Goal: Contribute content: Contribute content

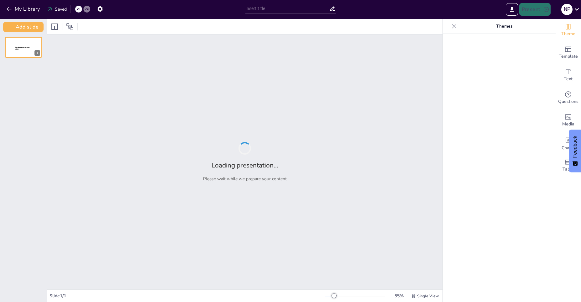
type input "Exploring the Fascinating World of Robotics"
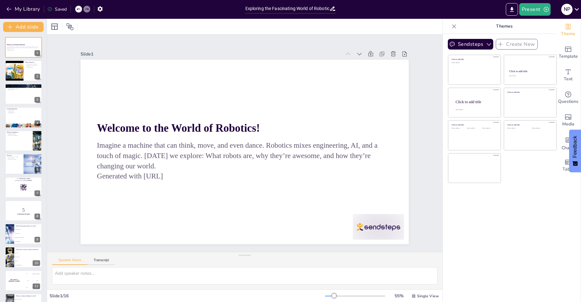
checkbox input "true"
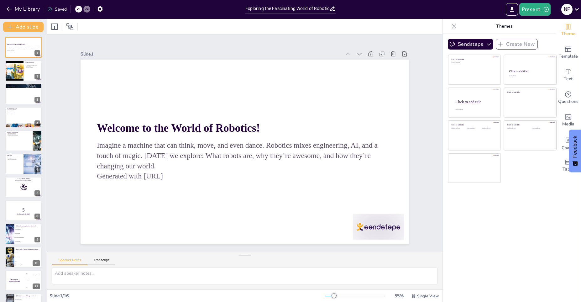
checkbox input "true"
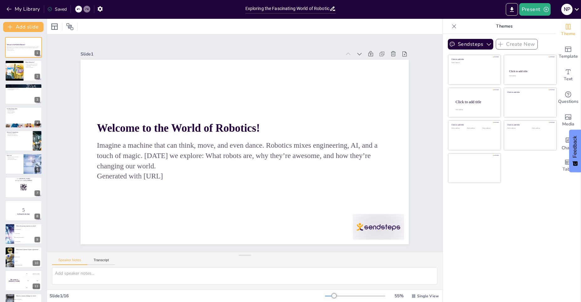
checkbox input "true"
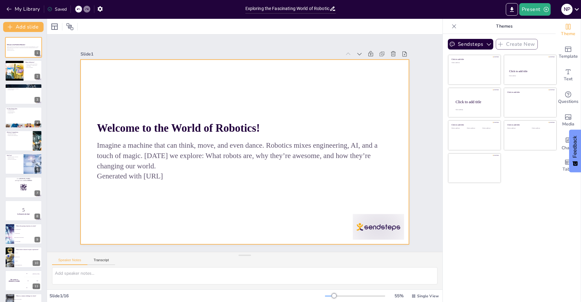
checkbox input "true"
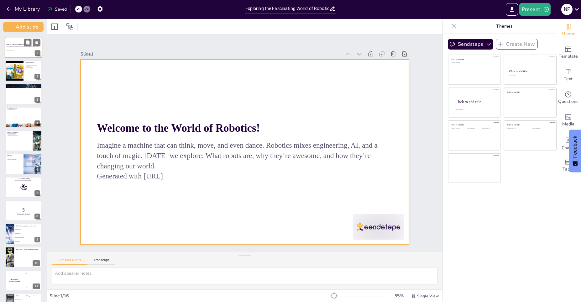
checkbox input "true"
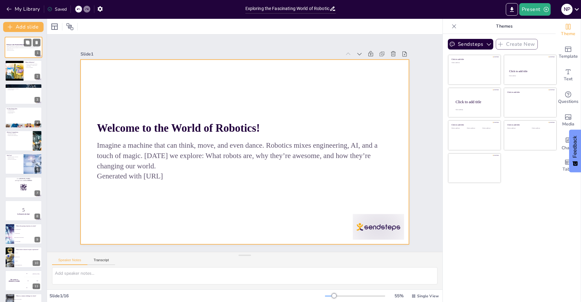
checkbox input "true"
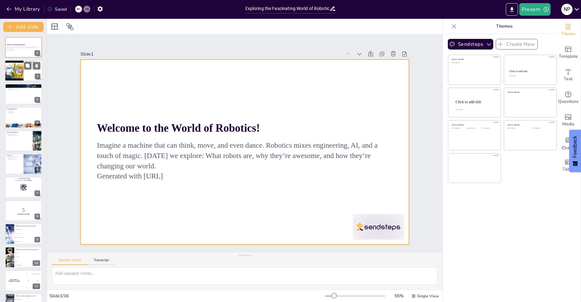
checkbox input "true"
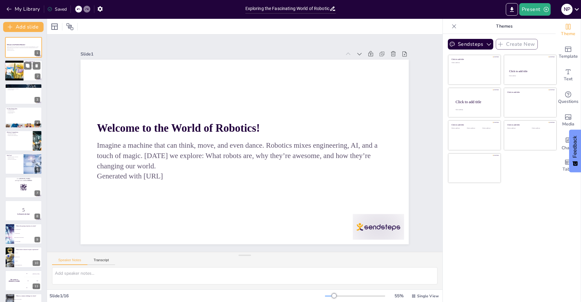
checkbox input "true"
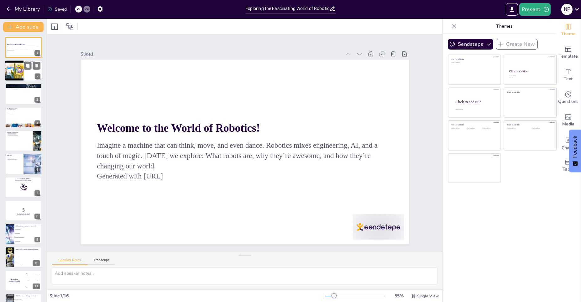
checkbox input "true"
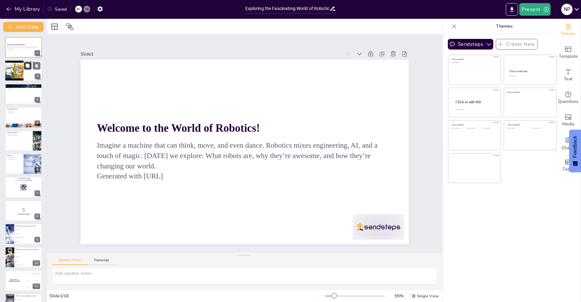
checkbox input "true"
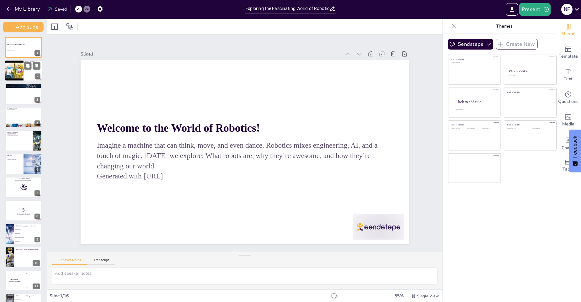
checkbox input "true"
click at [25, 70] on div at bounding box center [24, 70] width 38 height 21
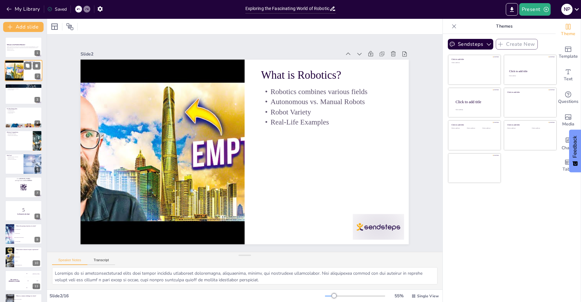
type textarea "Robotics is an interdisciplinary field that brings together mechanical engineer…"
checkbox input "true"
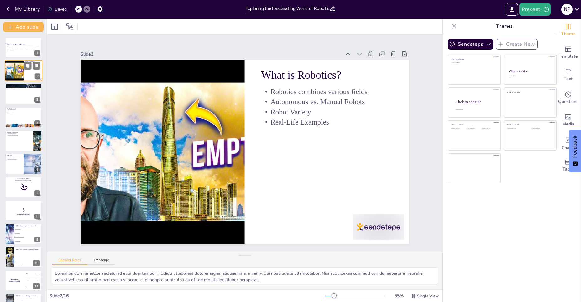
checkbox input "true"
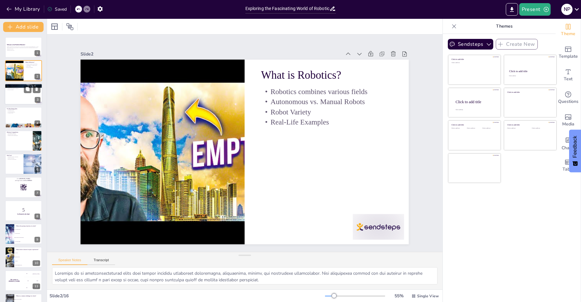
checkbox input "true"
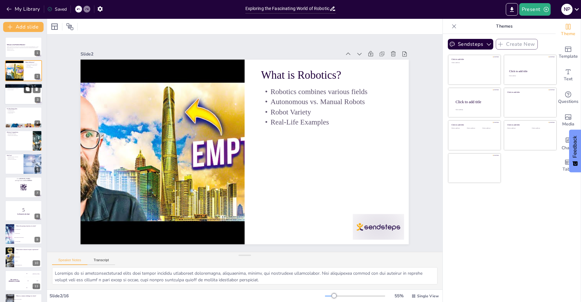
checkbox input "true"
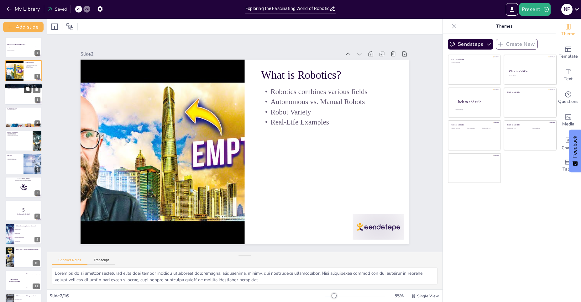
checkbox input "true"
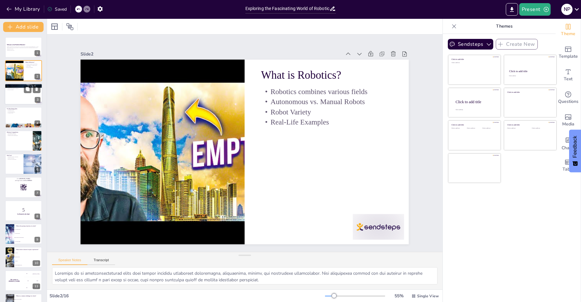
checkbox input "true"
click at [28, 102] on div at bounding box center [24, 93] width 38 height 21
type textarea "The applications of robots are vast and varied, demonstrating their importance …"
checkbox input "true"
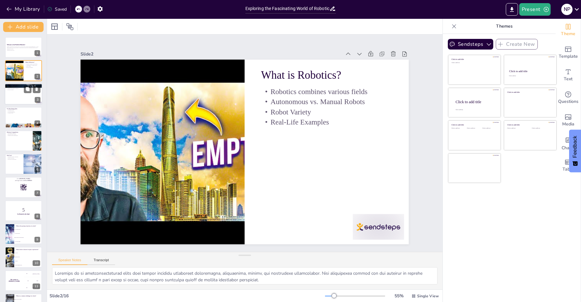
checkbox input "true"
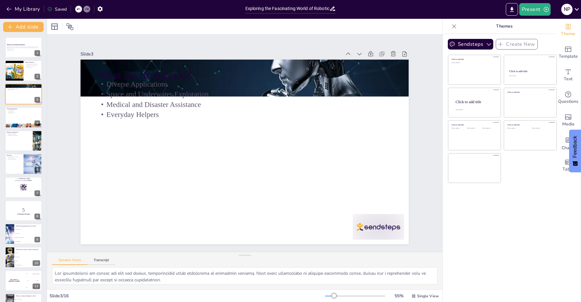
checkbox input "true"
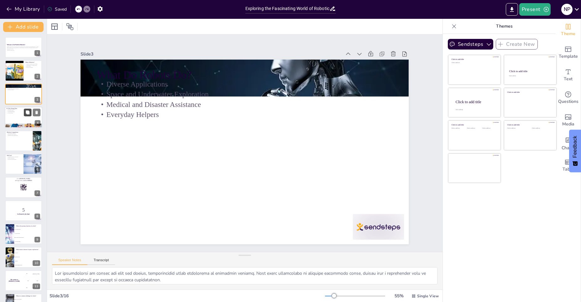
checkbox input "true"
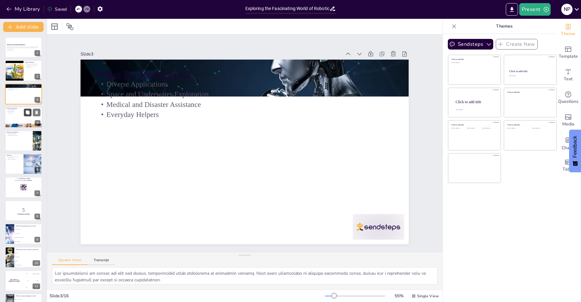
checkbox input "true"
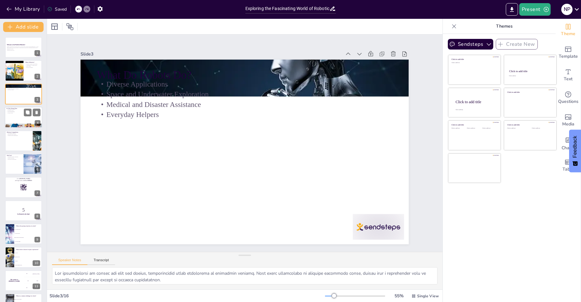
checkbox input "true"
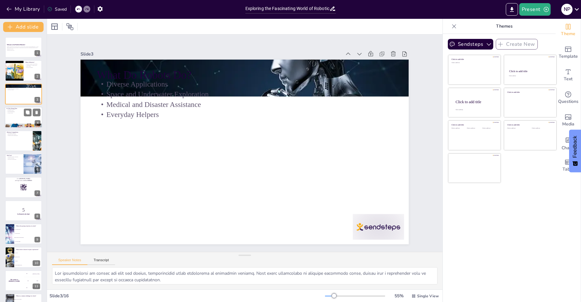
click at [16, 118] on div at bounding box center [24, 116] width 38 height 21
type textarea "The challenges faced in robotics are significant and can hinder the effectivene…"
checkbox input "true"
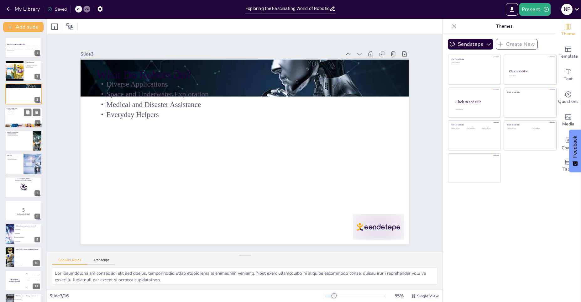
checkbox input "true"
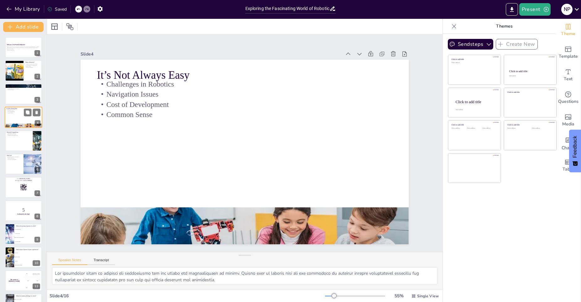
checkbox input "true"
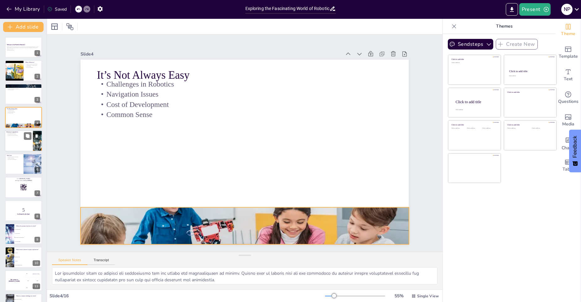
checkbox input "true"
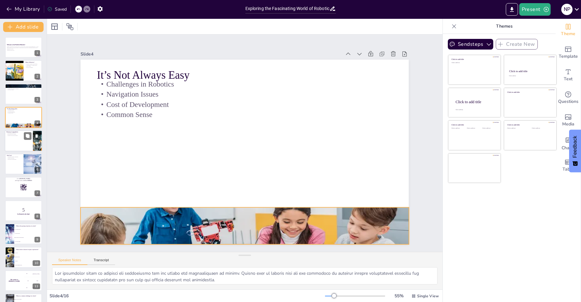
checkbox input "true"
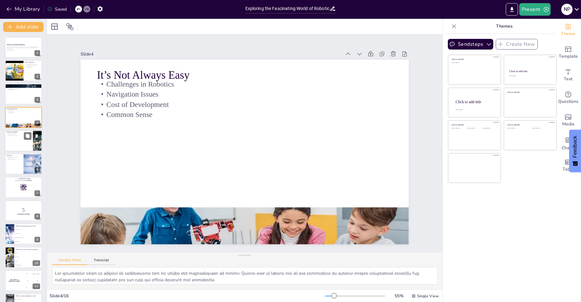
checkbox input "true"
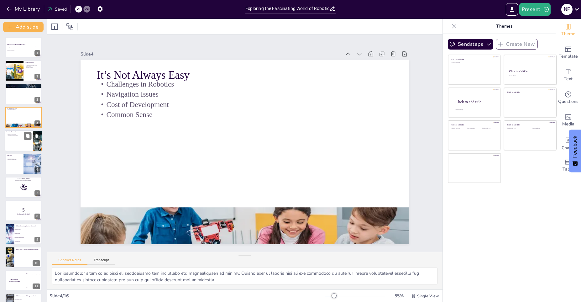
checkbox input "true"
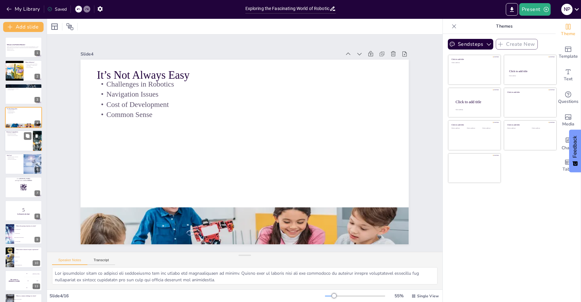
click at [14, 139] on div at bounding box center [24, 140] width 38 height 21
type textarea "Robotics competitions [PERSON_NAME] teamwork among students, allowing them to c…"
checkbox input "true"
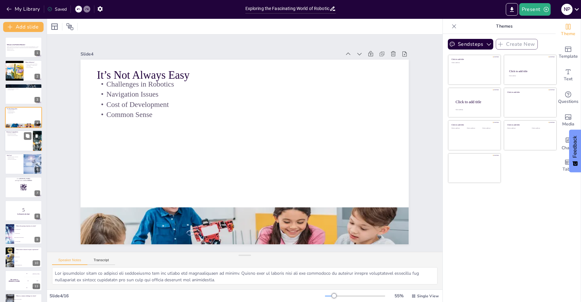
checkbox input "true"
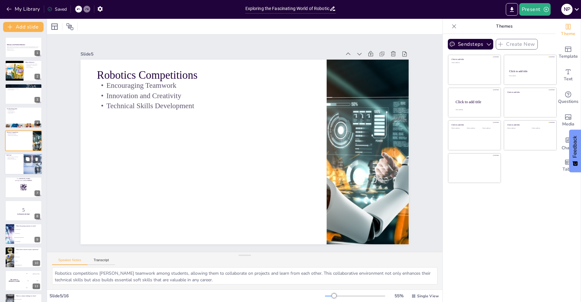
checkbox input "true"
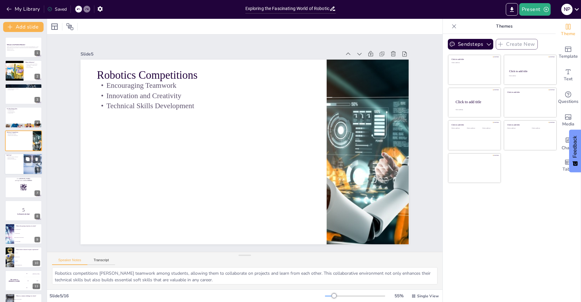
checkbox input "true"
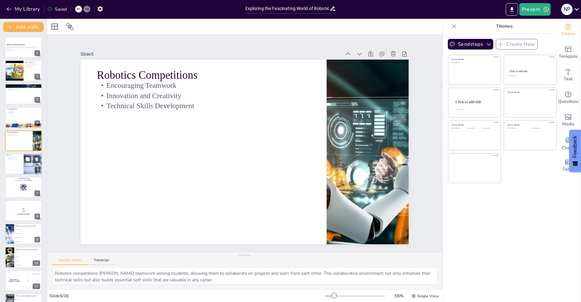
checkbox input "true"
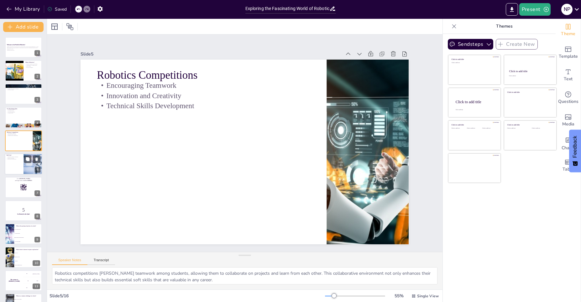
checkbox input "true"
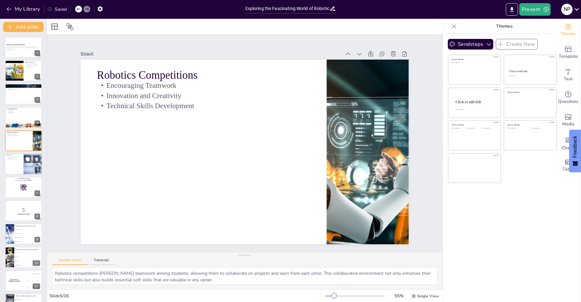
checkbox input "true"
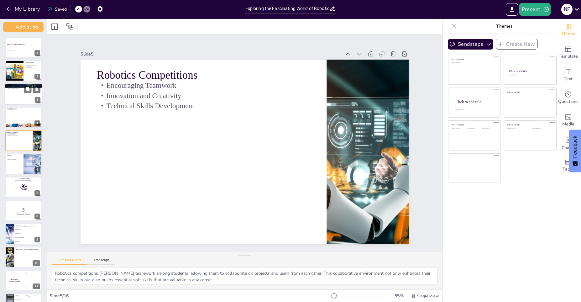
checkbox input "true"
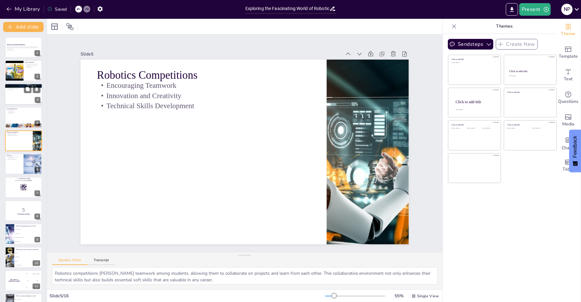
checkbox input "true"
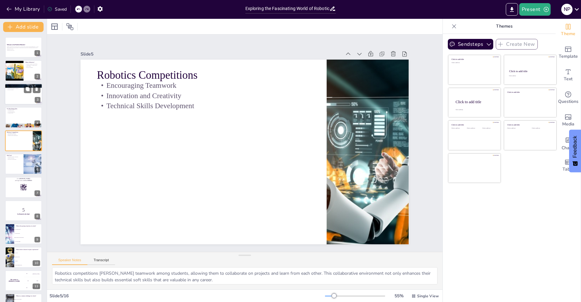
checkbox input "true"
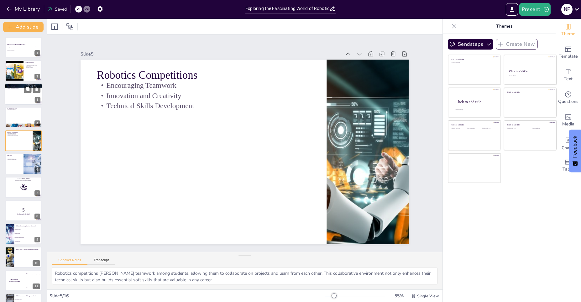
checkbox input "true"
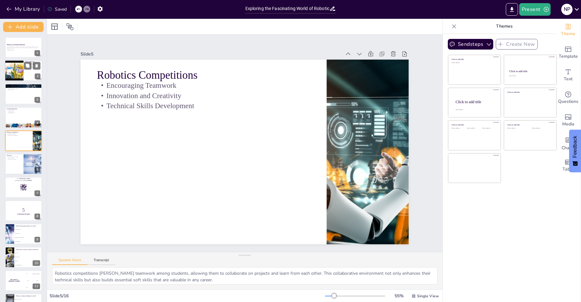
checkbox input "true"
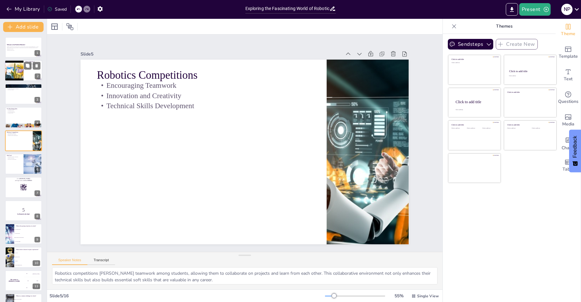
checkbox input "true"
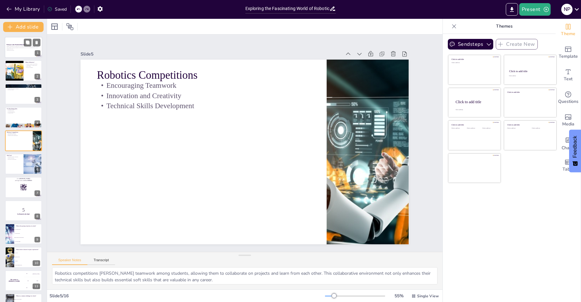
checkbox input "true"
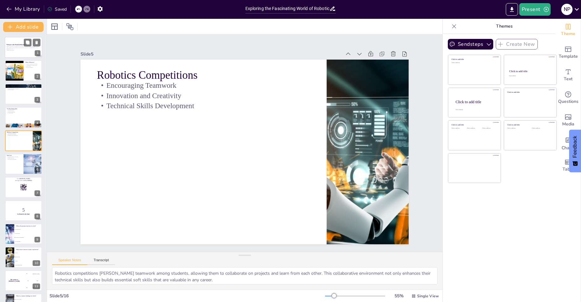
click at [17, 52] on div at bounding box center [24, 47] width 38 height 21
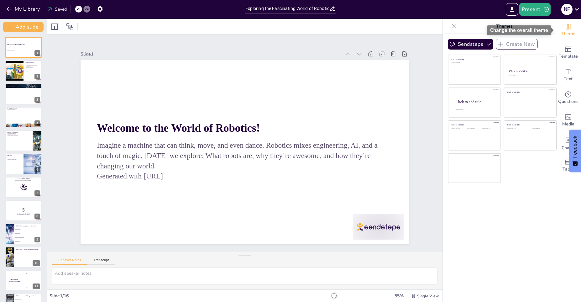
click at [567, 25] on icon "Change the overall theme" at bounding box center [568, 27] width 8 height 8
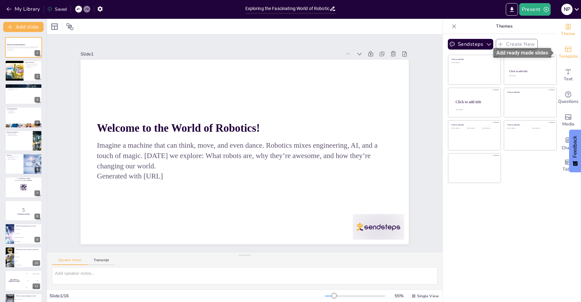
click at [566, 44] on div "Template" at bounding box center [567, 52] width 25 height 23
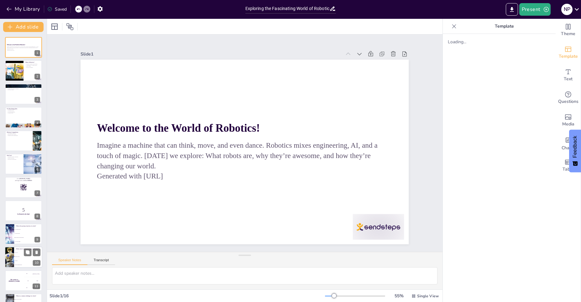
scroll to position [111, 0]
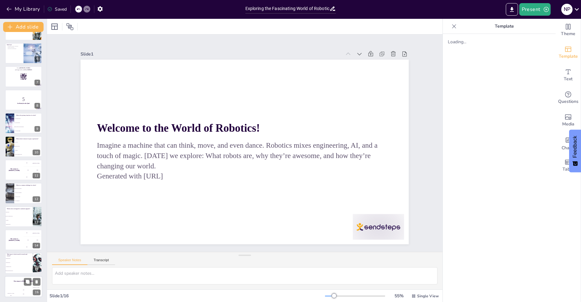
click at [19, 282] on div "The winner is [PERSON_NAME]" at bounding box center [24, 281] width 38 height 11
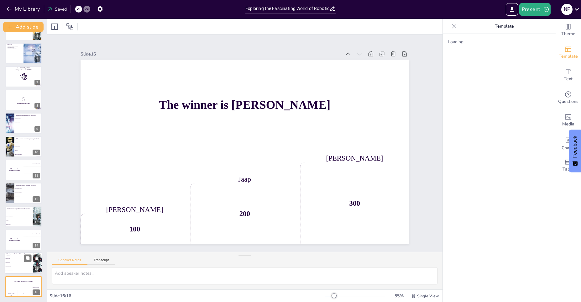
click at [15, 262] on li "Surgical Robot" at bounding box center [19, 263] width 28 height 4
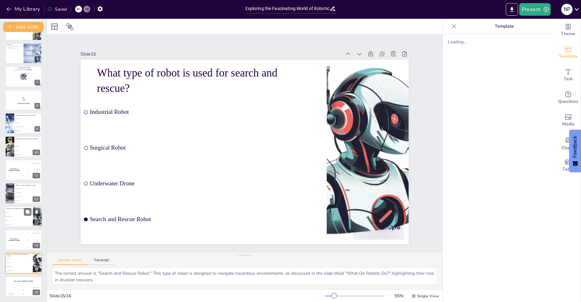
click at [15, 217] on li "Da Vinci Surgical Robot" at bounding box center [19, 216] width 28 height 4
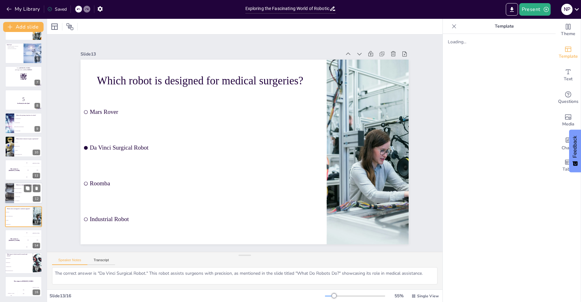
click at [17, 195] on li "They are too slow" at bounding box center [28, 197] width 28 height 4
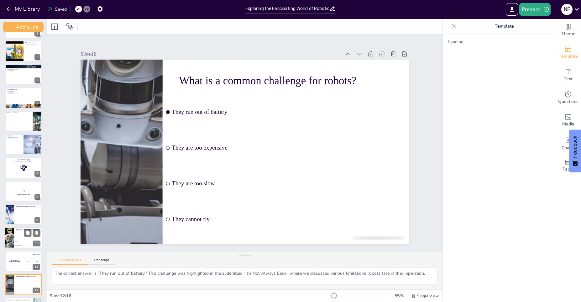
scroll to position [0, 0]
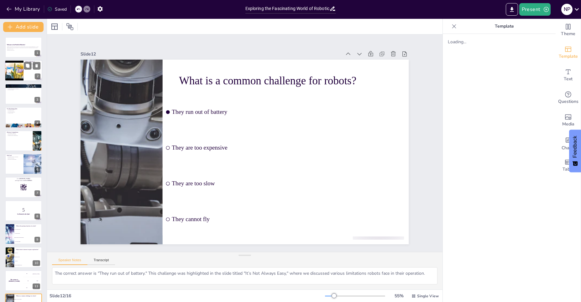
click at [21, 75] on div at bounding box center [14, 70] width 28 height 21
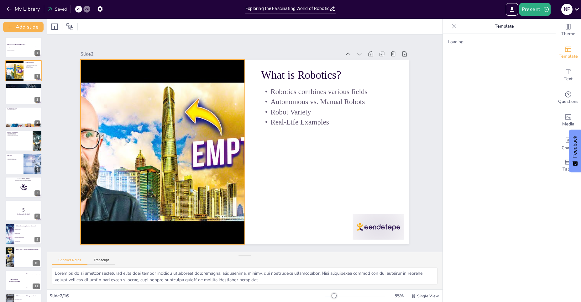
click at [221, 114] on div at bounding box center [244, 226] width 209 height 264
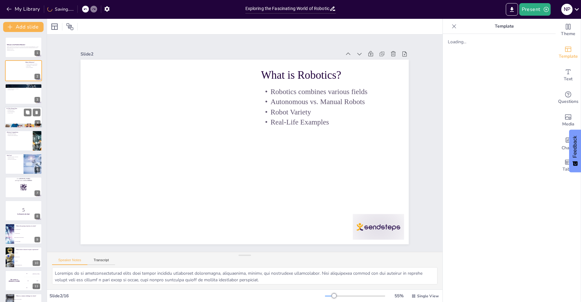
click at [14, 116] on div at bounding box center [24, 116] width 38 height 21
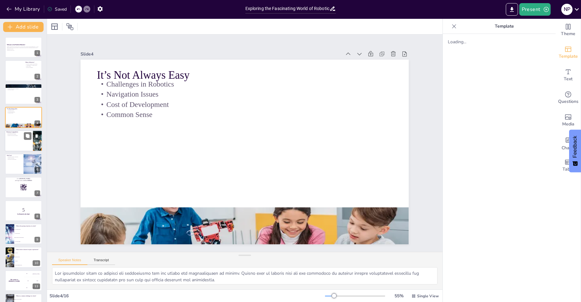
click at [12, 138] on div at bounding box center [24, 140] width 38 height 21
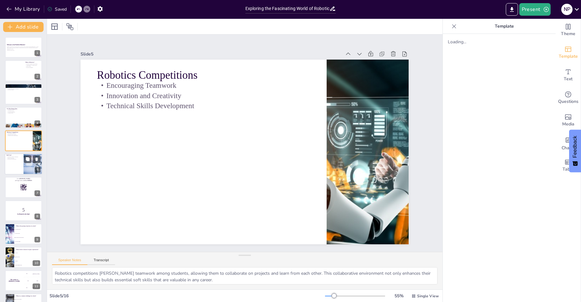
click at [16, 171] on div at bounding box center [24, 163] width 38 height 21
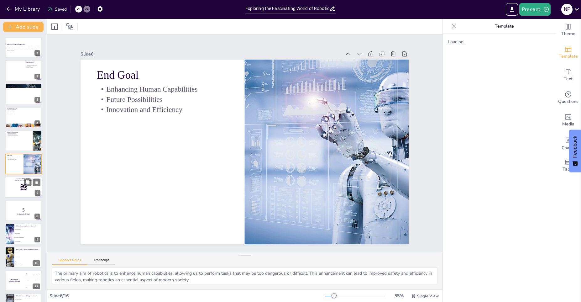
click at [10, 189] on div at bounding box center [24, 187] width 38 height 21
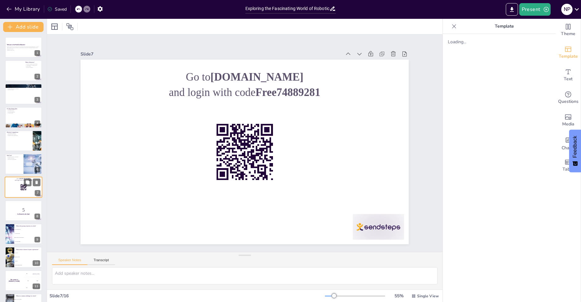
scroll to position [20, 0]
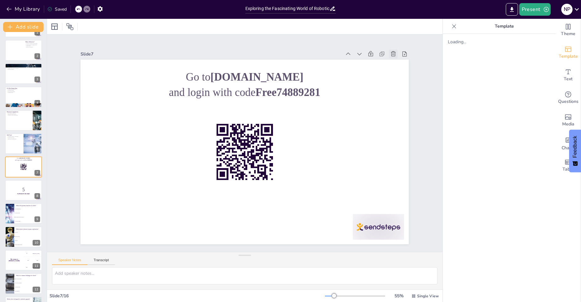
click at [135, 270] on icon at bounding box center [131, 274] width 8 height 8
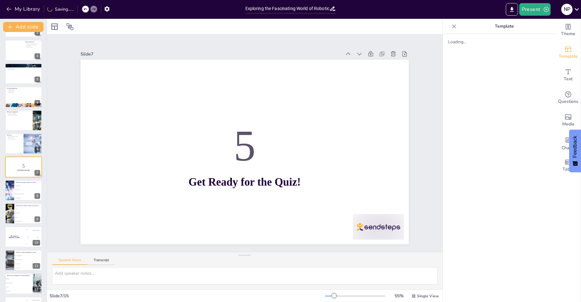
scroll to position [0, 0]
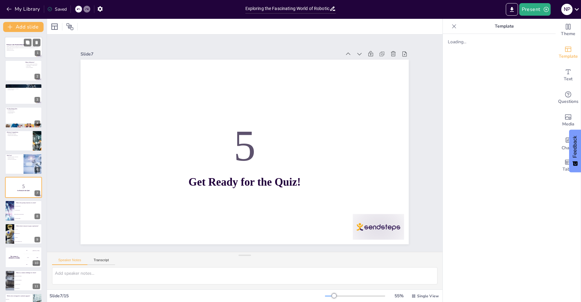
click at [15, 43] on div at bounding box center [24, 47] width 38 height 21
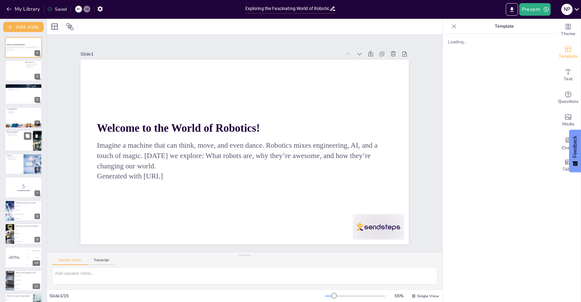
click at [37, 137] on icon at bounding box center [36, 135] width 3 height 3
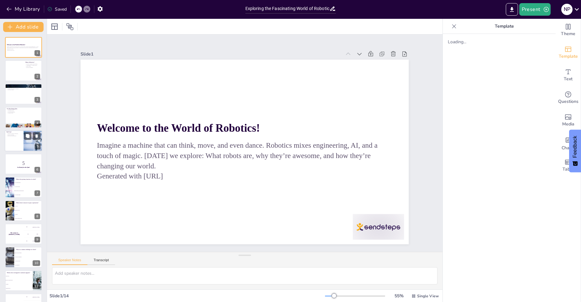
click at [29, 145] on div at bounding box center [33, 140] width 34 height 21
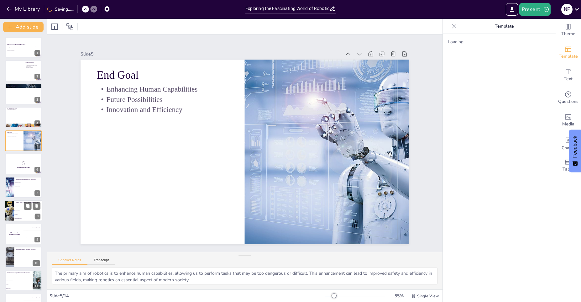
click at [7, 212] on div at bounding box center [9, 210] width 42 height 21
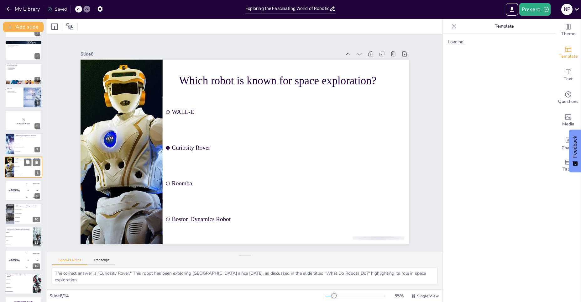
scroll to position [64, 0]
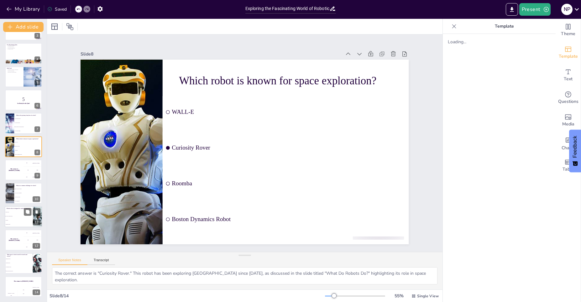
click at [9, 213] on li "Mars Rover" at bounding box center [19, 212] width 28 height 4
